Goal: Transaction & Acquisition: Download file/media

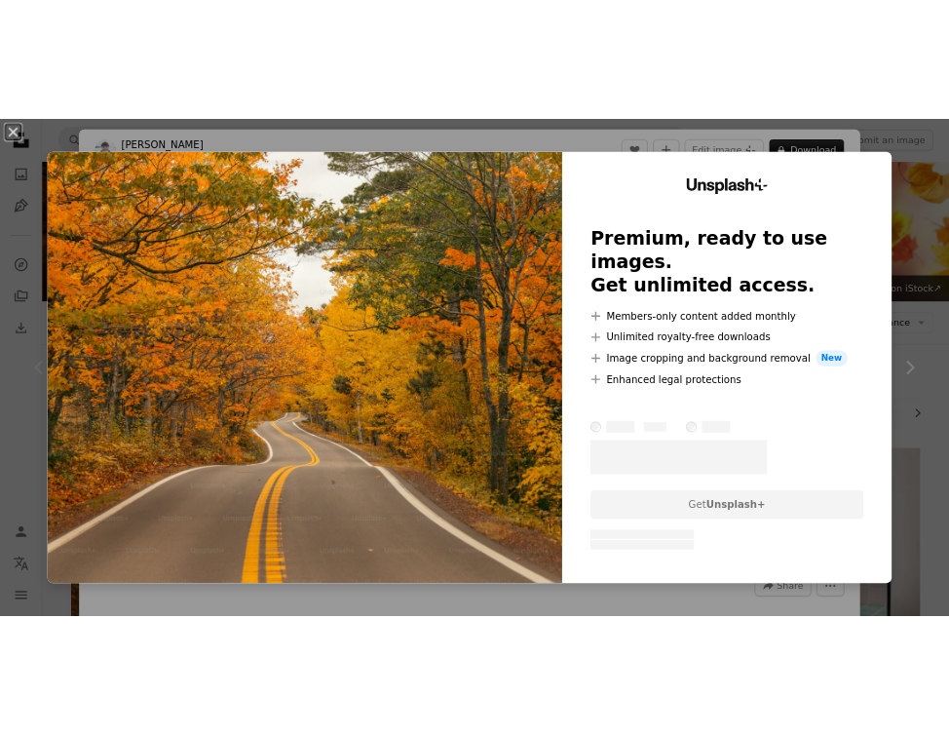
scroll to position [231, 0]
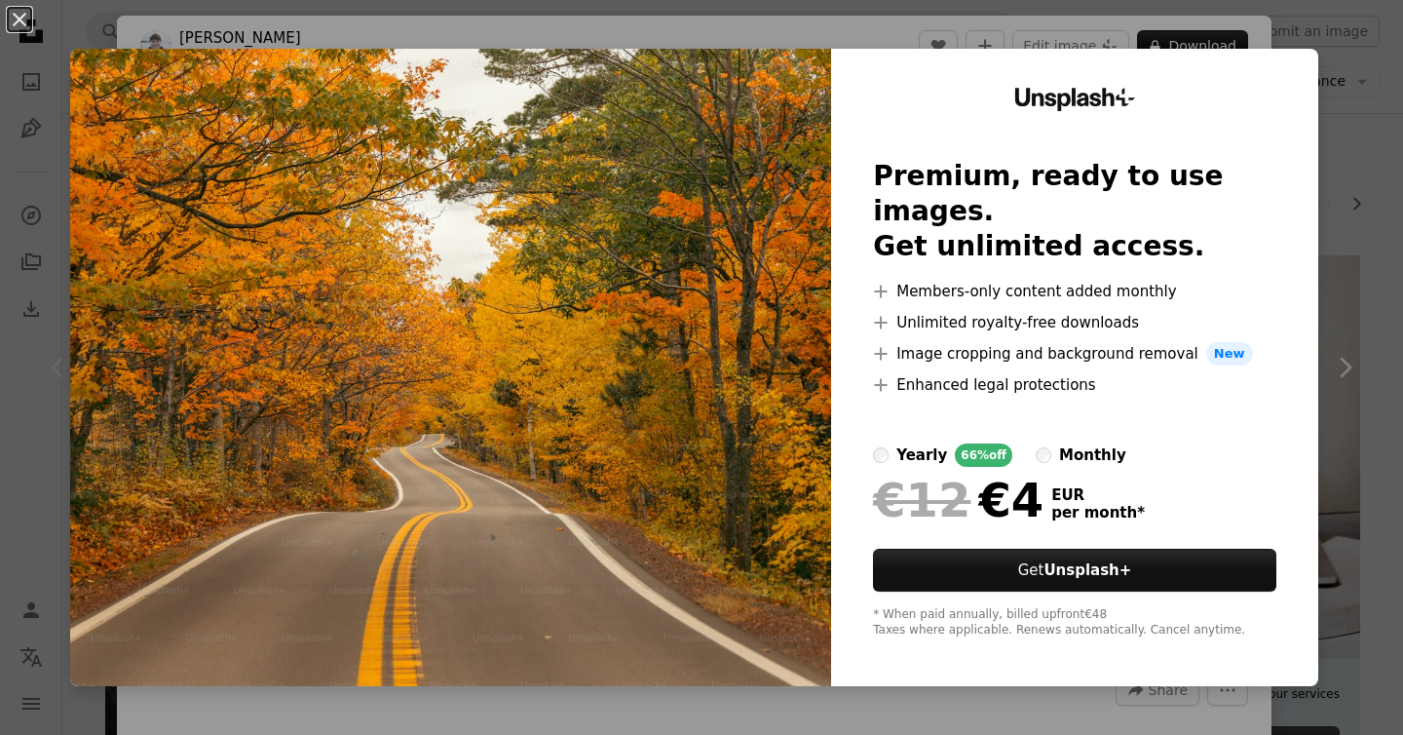
click at [1366, 191] on div "An X shape Unsplash+ Premium, ready to use images. Get unlimited access. A plus…" at bounding box center [701, 367] width 1403 height 735
